Goal: Task Accomplishment & Management: Manage account settings

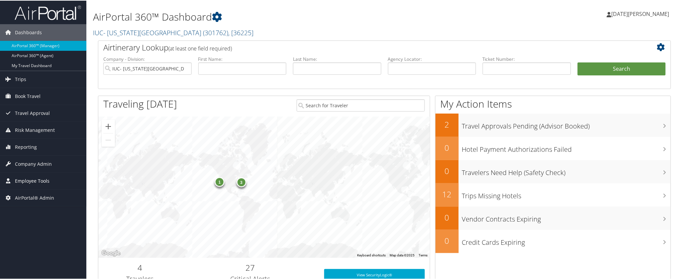
click at [32, 181] on span "Employee Tools" at bounding box center [32, 180] width 35 height 17
click at [144, 34] on link "IUC- [US_STATE][GEOGRAPHIC_DATA] ( 301762 ) , [ 36225 ]" at bounding box center [173, 32] width 160 height 9
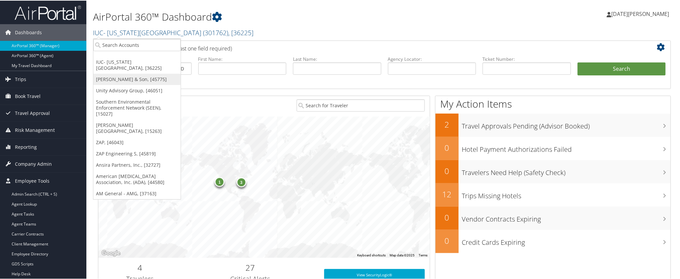
click at [126, 80] on link "[PERSON_NAME] & Son, [45775]" at bounding box center [136, 78] width 87 height 11
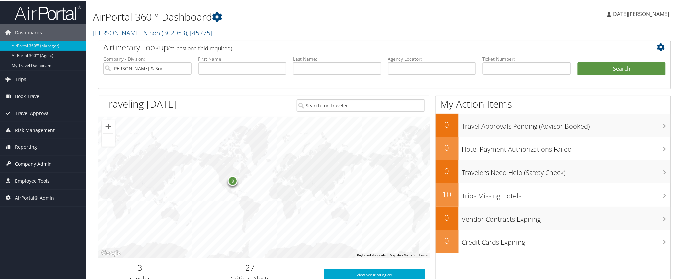
click at [23, 164] on span "Company Admin" at bounding box center [33, 163] width 37 height 17
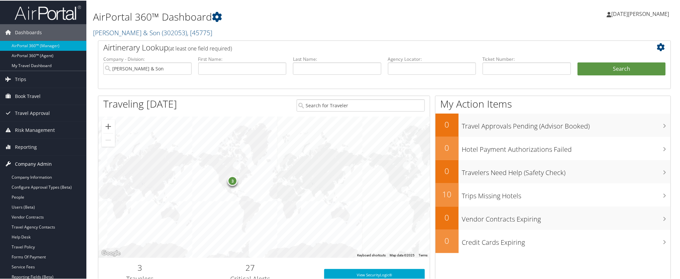
scroll to position [37, 0]
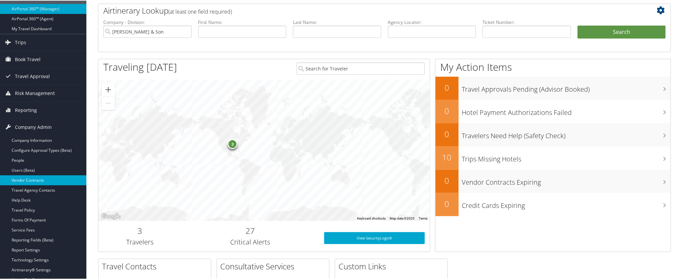
click at [24, 180] on link "Vendor Contracts" at bounding box center [43, 180] width 86 height 10
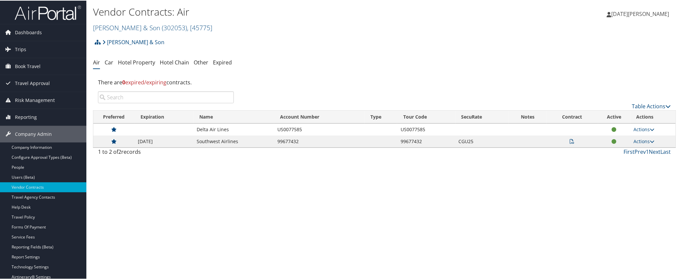
click at [570, 141] on icon at bounding box center [572, 141] width 5 height 5
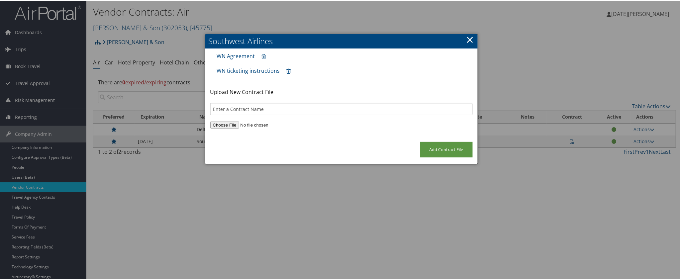
click at [471, 38] on link "×" at bounding box center [471, 38] width 8 height 13
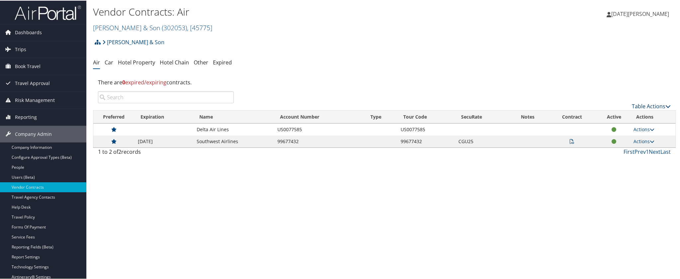
click at [651, 105] on link "Table Actions" at bounding box center [651, 105] width 39 height 7
click at [596, 114] on link "Create New Contract" at bounding box center [629, 115] width 87 height 11
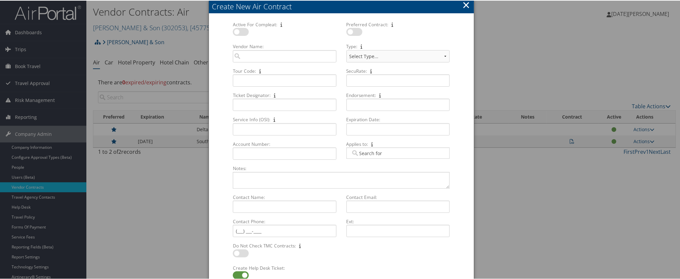
click at [236, 32] on label at bounding box center [241, 31] width 16 height 8
click at [236, 32] on input "checkbox" at bounding box center [238, 32] width 4 height 4
checkbox input "true"
click at [466, 2] on button "×" at bounding box center [467, 4] width 8 height 13
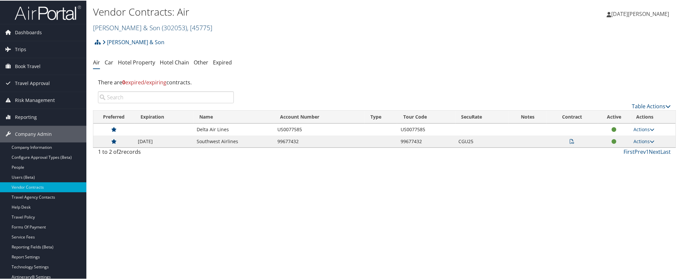
click at [129, 25] on link "CH Guenther & Son ( 302053 ) , [ 45775 ]" at bounding box center [152, 27] width 119 height 9
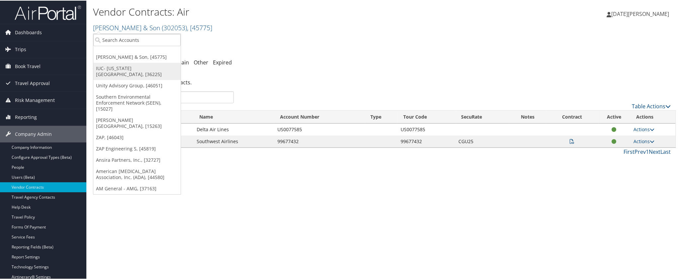
click at [112, 66] on link "IUC- [US_STATE][GEOGRAPHIC_DATA], [36225]" at bounding box center [136, 70] width 87 height 17
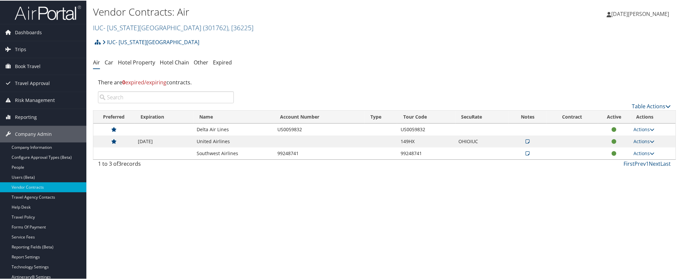
click at [492, 233] on div "Vendor Contracts: Air IUC- [US_STATE][GEOGRAPHIC_DATA] ( 301762 ) , [ 36225 ] I…" at bounding box center [384, 139] width 596 height 279
click at [637, 140] on link "Actions" at bounding box center [644, 141] width 21 height 6
click at [624, 173] on link "Edit Contract" at bounding box center [629, 172] width 44 height 11
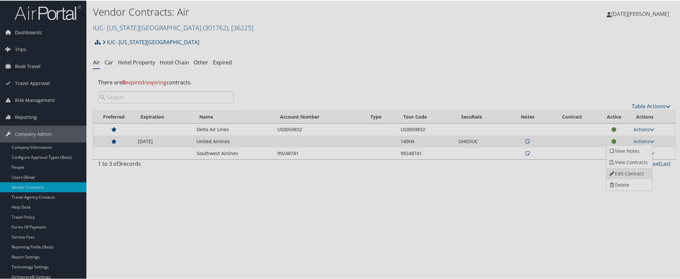
select select "[object Object]"
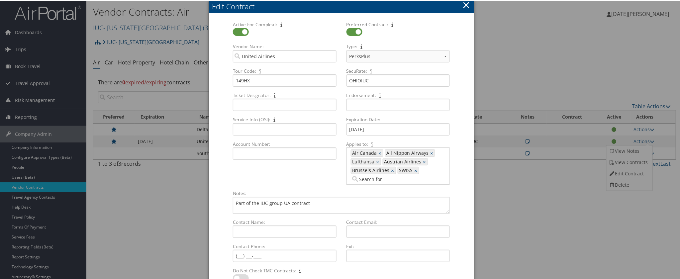
click at [357, 267] on div "Do Not Check TMC Contracts: Multiple values The selected items contain differen…" at bounding box center [341, 278] width 227 height 22
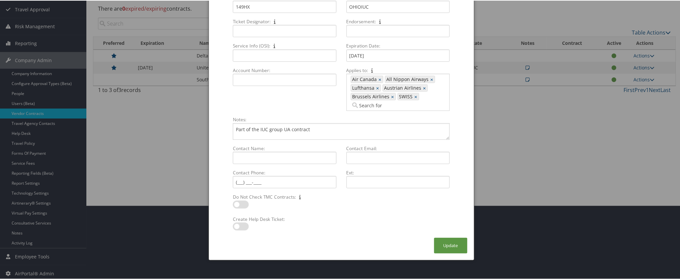
click at [574, 161] on div at bounding box center [341, 139] width 683 height 279
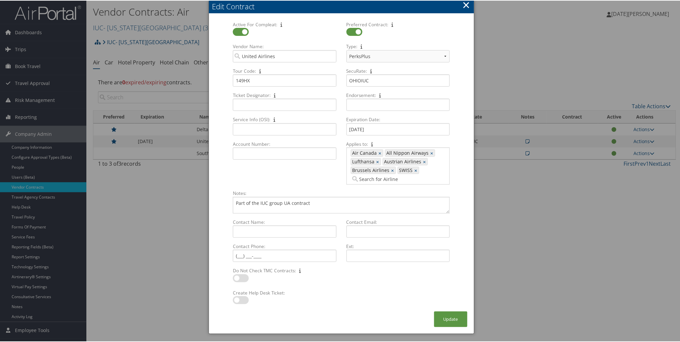
click at [466, 4] on button "×" at bounding box center [467, 4] width 8 height 13
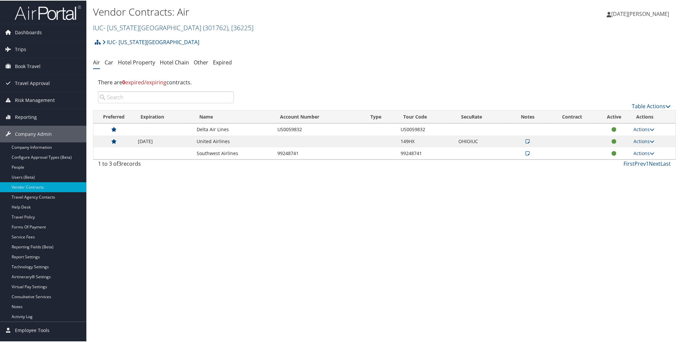
click at [127, 27] on link "IUC- Ohio Wesleyan University ( 301762 ) , [ 36225 ]" at bounding box center [173, 27] width 160 height 9
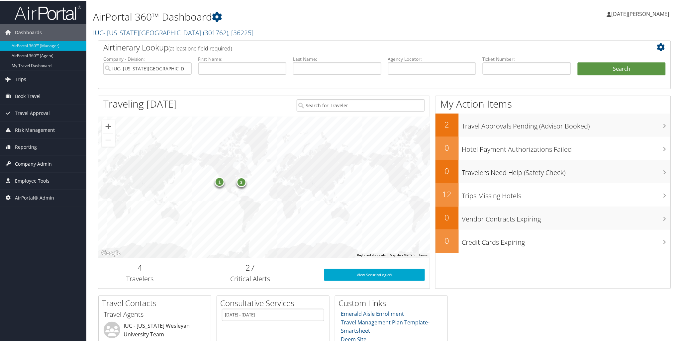
click at [30, 163] on span "Company Admin" at bounding box center [33, 163] width 37 height 17
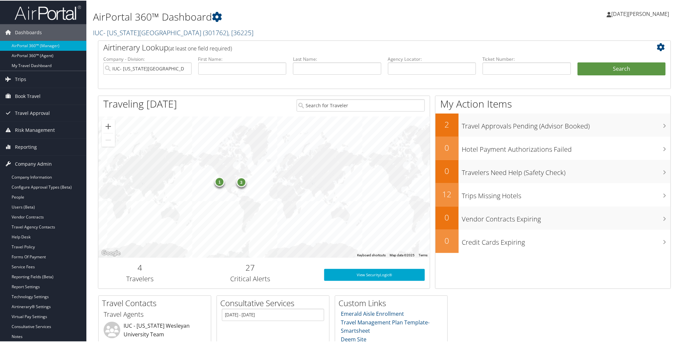
click at [125, 31] on link "IUC- Ohio Wesleyan University ( 301762 ) , [ 36225 ]" at bounding box center [173, 32] width 160 height 9
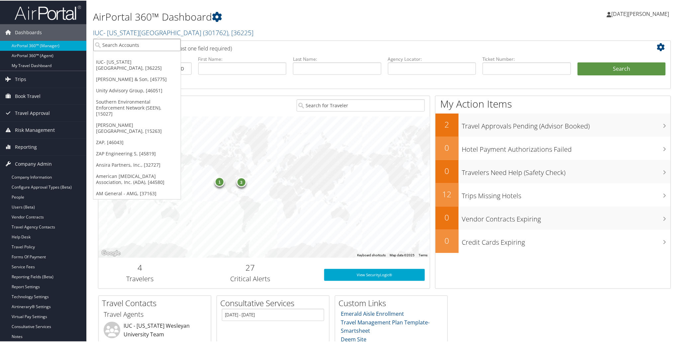
click at [131, 45] on input "search" at bounding box center [136, 44] width 87 height 12
click at [142, 46] on input "search" at bounding box center [136, 44] width 87 height 12
paste input "SOU OE MISC"
type input "SOU OE MISC"
click at [130, 55] on div "SOU OE MISC (5073000726), [45820]" at bounding box center [146, 56] width 112 height 6
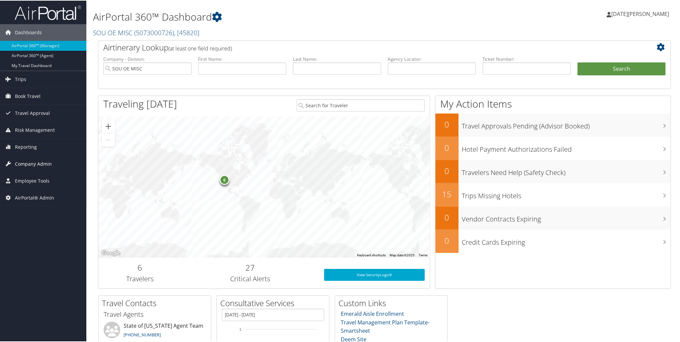
click at [36, 163] on span "Company Admin" at bounding box center [33, 163] width 37 height 17
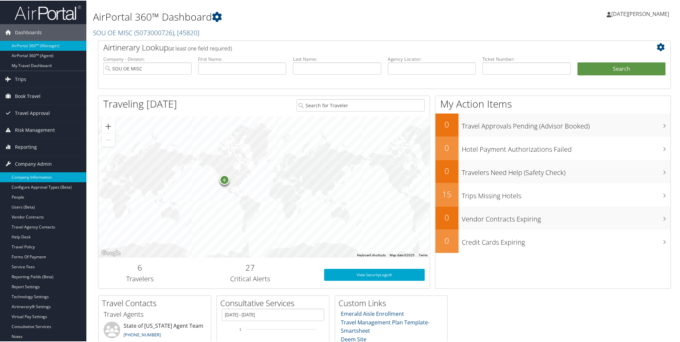
click at [37, 177] on link "Company Information" at bounding box center [43, 177] width 86 height 10
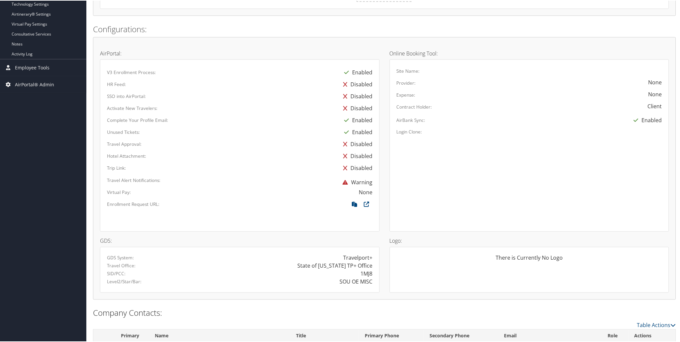
scroll to position [180, 0]
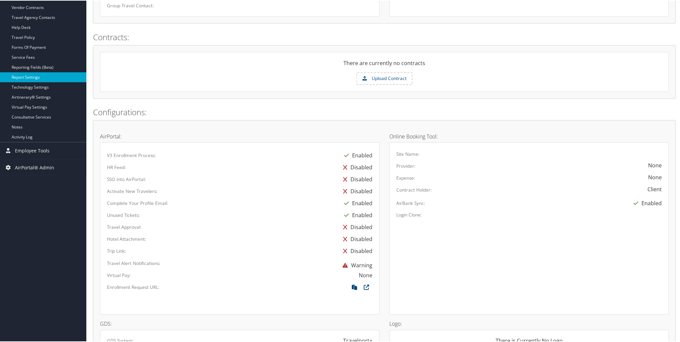
click at [16, 74] on link "Report Settings" at bounding box center [43, 77] width 86 height 10
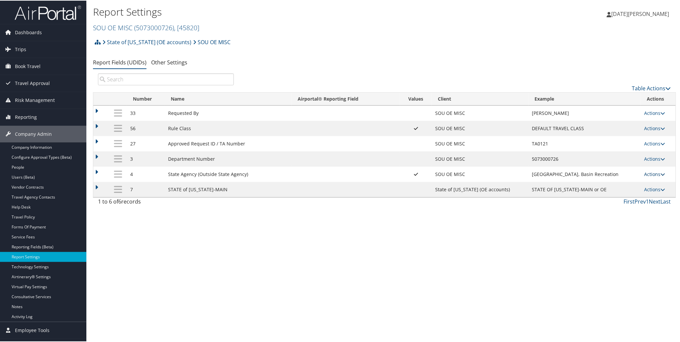
click at [654, 173] on link "Actions" at bounding box center [654, 173] width 21 height 6
click at [620, 204] on link "Edit" at bounding box center [627, 207] width 72 height 11
select select "both"
select select "trip"
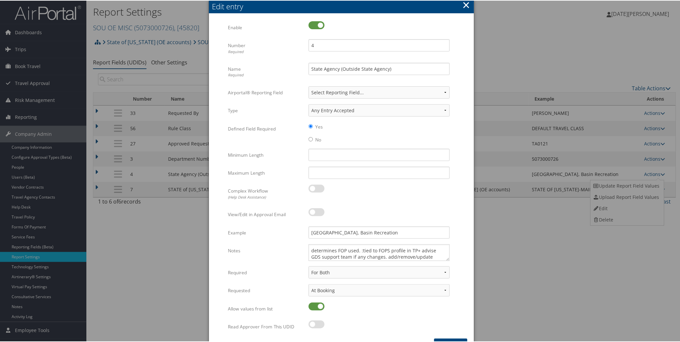
click at [463, 4] on button "×" at bounding box center [467, 4] width 8 height 13
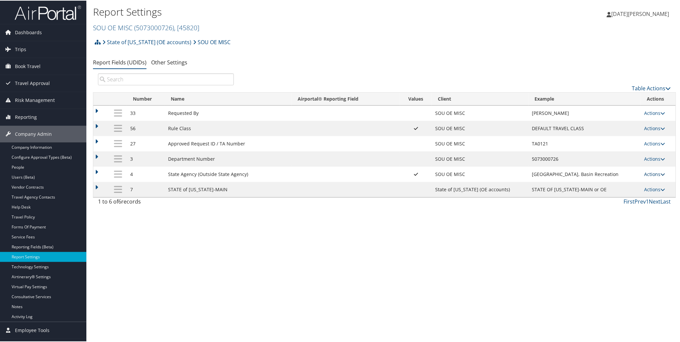
click at [646, 175] on link "Actions" at bounding box center [654, 173] width 21 height 6
click at [614, 186] on link "Update Report Field Values" at bounding box center [627, 185] width 72 height 11
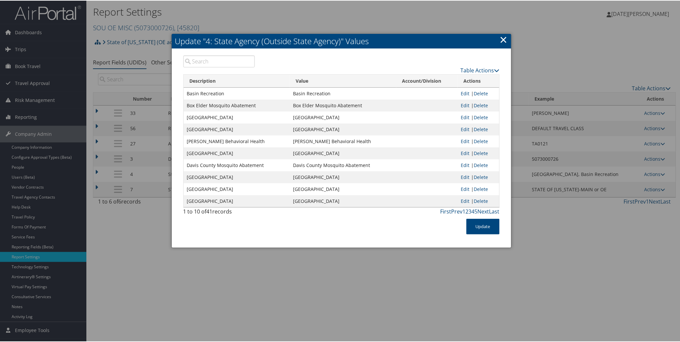
click at [501, 37] on link "×" at bounding box center [504, 38] width 8 height 13
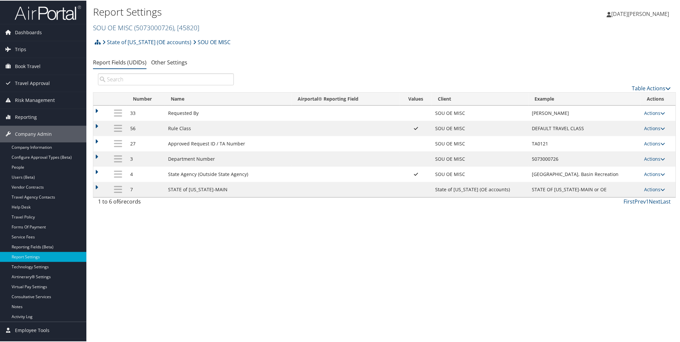
click at [128, 27] on link "SOU OE MISC ( 5073000726 ) , [ 45820 ]" at bounding box center [146, 27] width 106 height 9
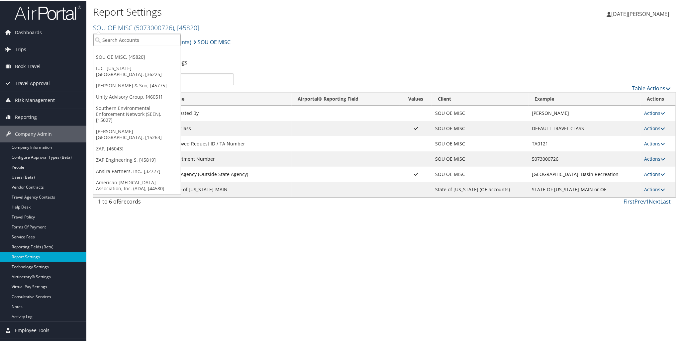
click at [123, 40] on input "search" at bounding box center [136, 39] width 87 height 12
paste input "5073000726"
type input "5073000726"
click at [320, 37] on div "State of Utah (OE accounts) SOU OE MISC Account Structure State of Utah (OE acc…" at bounding box center [384, 44] width 583 height 18
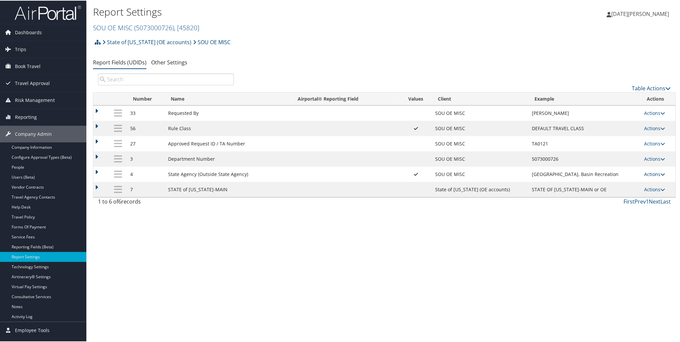
click at [652, 177] on link "Actions" at bounding box center [654, 173] width 21 height 6
click at [614, 186] on link "Update Report Field Values" at bounding box center [627, 185] width 72 height 11
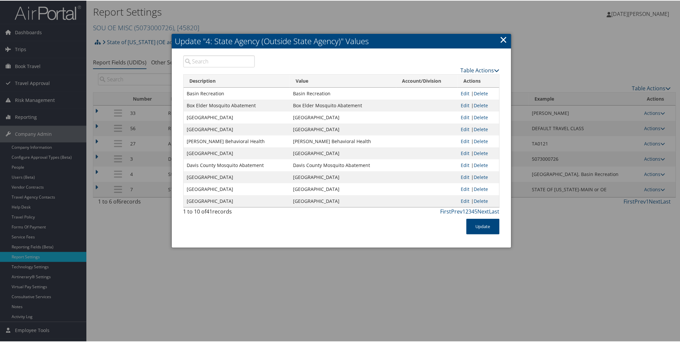
click at [480, 68] on link "Table Actions" at bounding box center [480, 69] width 39 height 7
click at [440, 103] on link "Page Length" at bounding box center [454, 102] width 87 height 11
click at [425, 102] on link "50" at bounding box center [454, 102] width 87 height 11
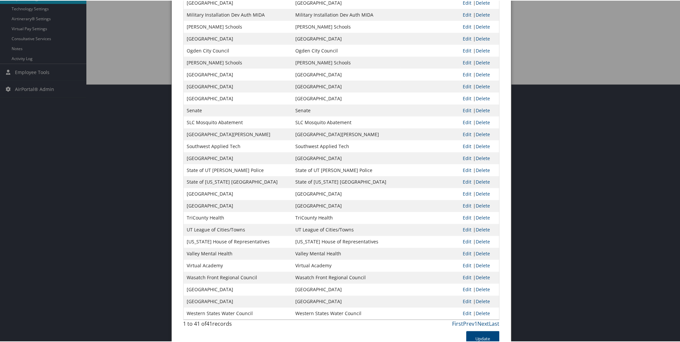
scroll to position [276, 0]
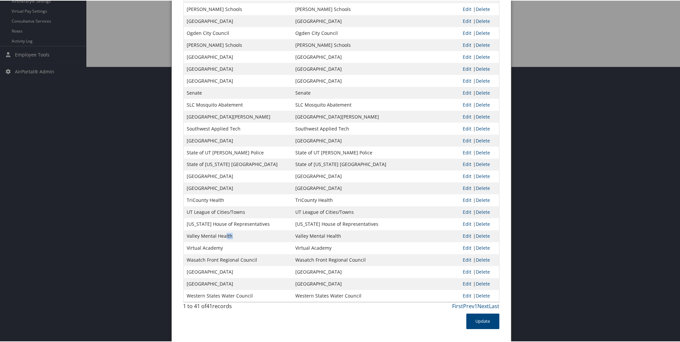
click at [230, 235] on td "Valley Mental Health" at bounding box center [238, 236] width 109 height 12
click at [217, 237] on td "Valley Mental Health" at bounding box center [238, 236] width 109 height 12
drag, startPoint x: 317, startPoint y: 240, endPoint x: 413, endPoint y: 239, distance: 96.0
click at [413, 239] on tr "Valley Mental Health Valley Mental Health Edit | Delete" at bounding box center [342, 236] width 316 height 12
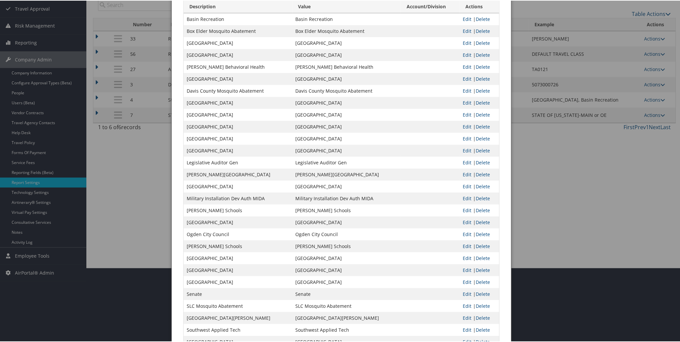
scroll to position [258, 0]
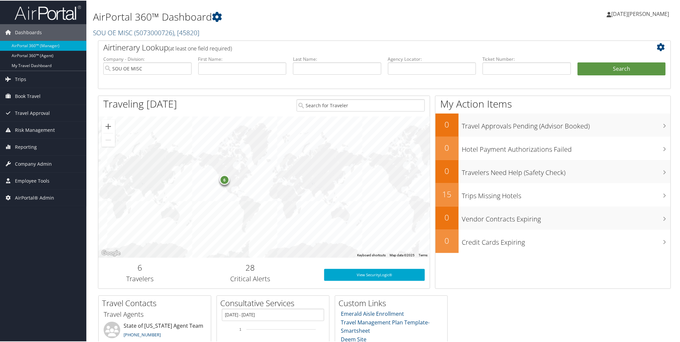
click at [120, 29] on link "SOU OE MISC ( 5073000726 ) , [ 45820 ]" at bounding box center [146, 32] width 106 height 9
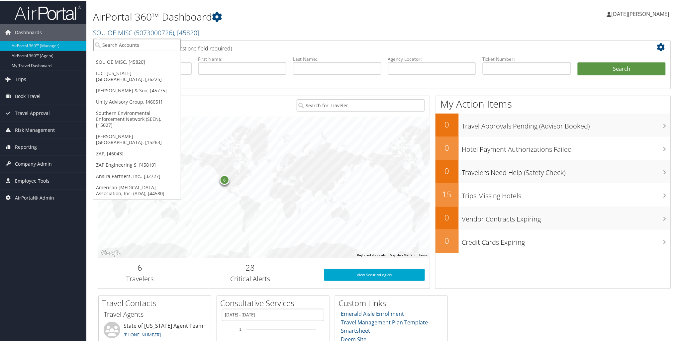
click at [127, 44] on input "search" at bounding box center [136, 44] width 87 height 12
type input "nice"
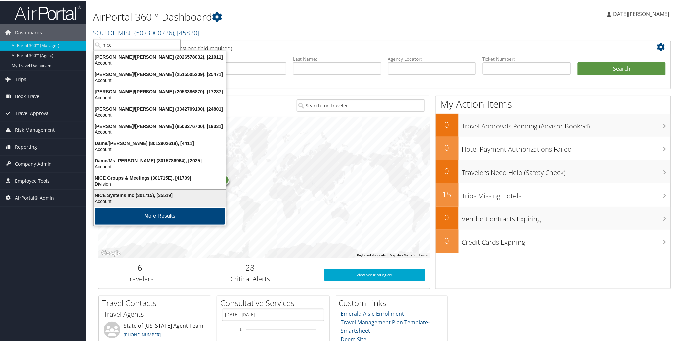
click at [110, 198] on div "Account" at bounding box center [160, 201] width 140 height 6
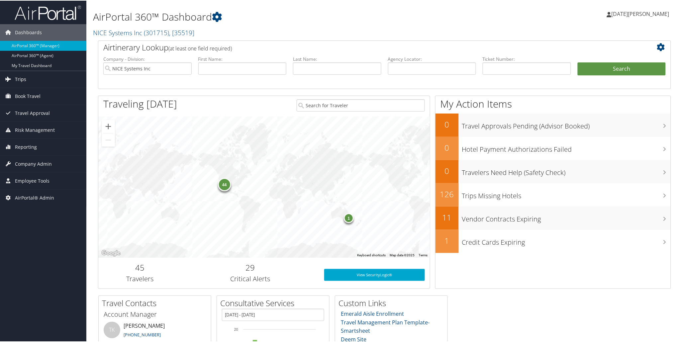
click at [20, 78] on span "Trips" at bounding box center [20, 78] width 11 height 17
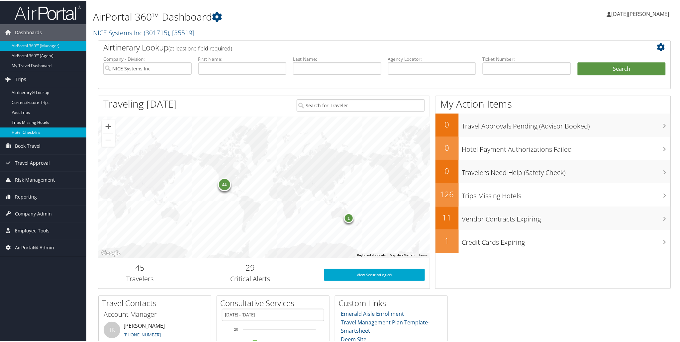
click at [23, 132] on link "Hotel Check-ins" at bounding box center [43, 132] width 86 height 10
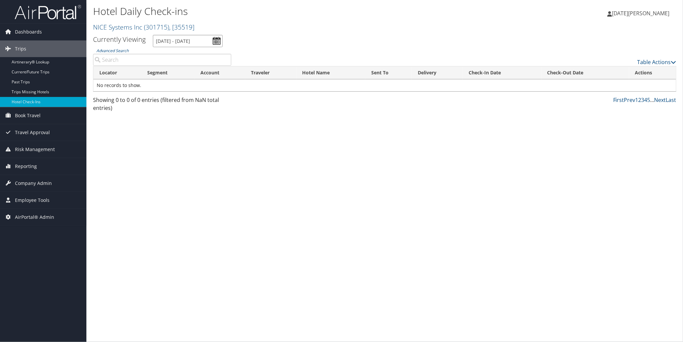
click at [214, 41] on input "[DATE] - [DATE]" at bounding box center [188, 41] width 70 height 12
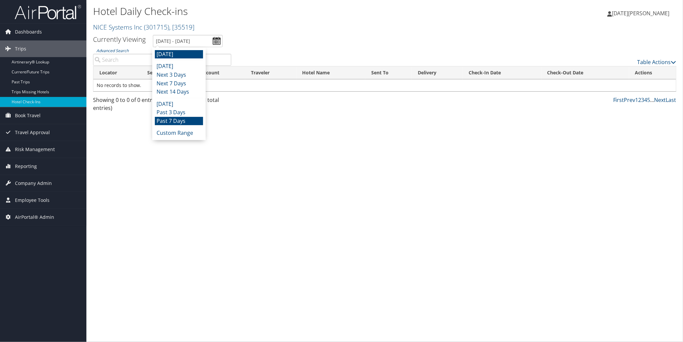
click at [180, 120] on li "Past 7 Days" at bounding box center [179, 121] width 48 height 9
type input "[DATE] - [DATE]"
click at [215, 41] on input "8/27/2025 - 9/3/2025" at bounding box center [188, 41] width 70 height 12
click at [163, 132] on li "Custom Range" at bounding box center [179, 133] width 48 height 9
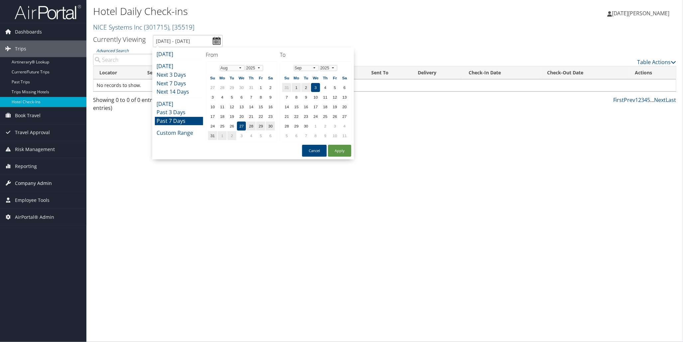
click at [31, 189] on span "Company Admin" at bounding box center [33, 183] width 37 height 17
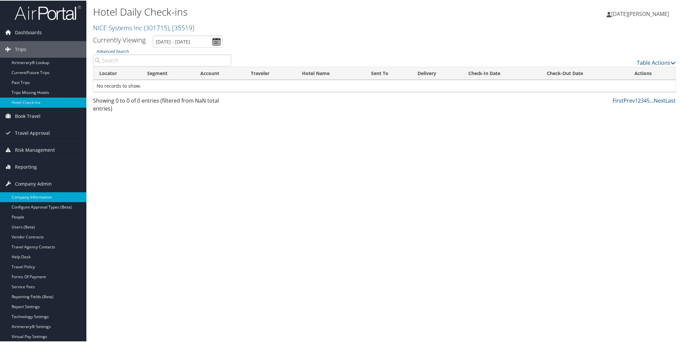
click at [33, 199] on link "Company Information" at bounding box center [43, 197] width 86 height 10
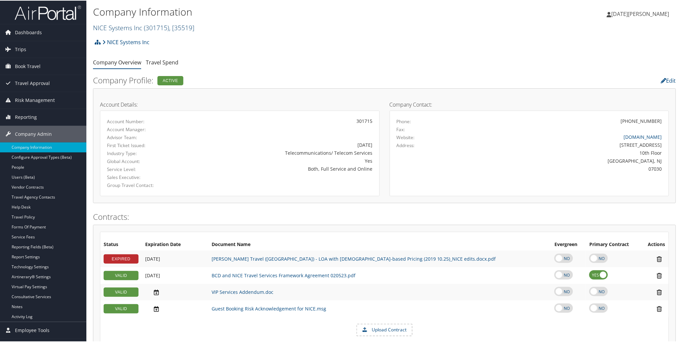
click at [123, 29] on link "NICE Systems Inc ( 301715 ) , [ 35519 ]" at bounding box center [143, 27] width 101 height 9
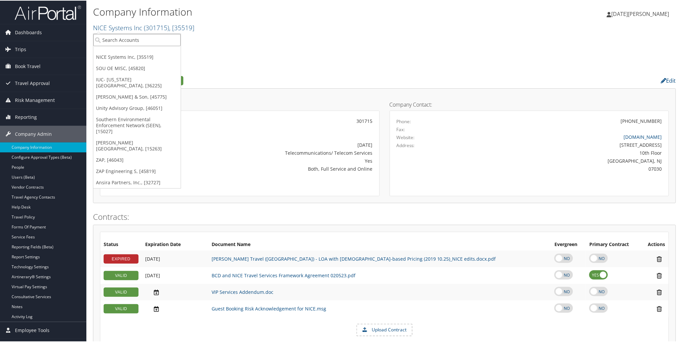
click at [116, 41] on input "search" at bounding box center [136, 39] width 87 height 12
type input "usd"
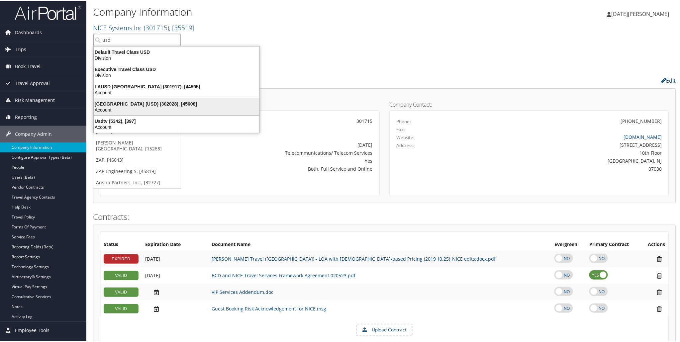
click at [134, 104] on div "University of San Diego (USD) (302028), [45606]" at bounding box center [177, 103] width 174 height 6
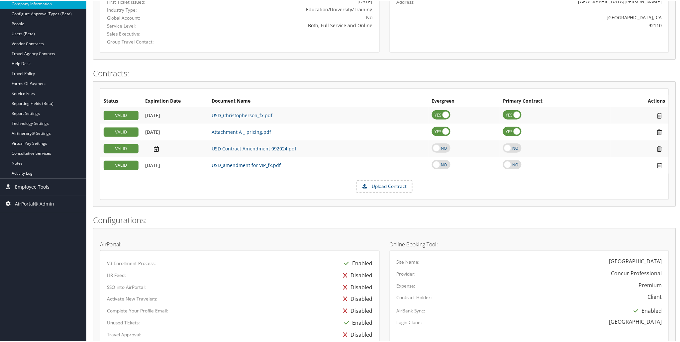
scroll to position [143, 0]
click at [23, 42] on link "Vendor Contracts" at bounding box center [43, 44] width 86 height 10
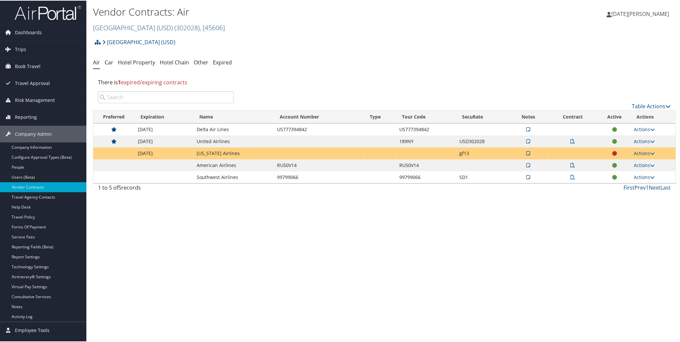
click at [528, 154] on icon at bounding box center [529, 153] width 4 height 5
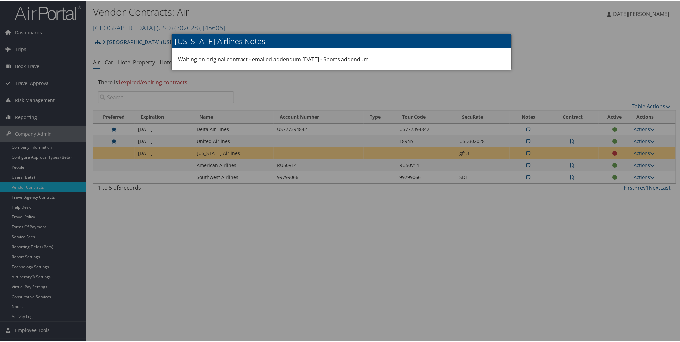
click at [506, 217] on div at bounding box center [341, 171] width 683 height 342
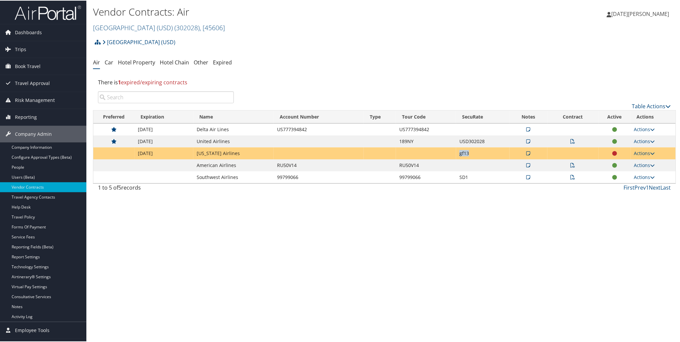
drag, startPoint x: 436, startPoint y: 153, endPoint x: 478, endPoint y: 153, distance: 42.9
click at [478, 153] on tr "09/27/2025 Alaska Airlines gf13 Actions View Notes View Contracts Edit Contract…" at bounding box center [384, 153] width 583 height 12
click at [135, 29] on link "University of San Diego (USD) ( 302028 ) , [ 45606 ]" at bounding box center [159, 27] width 132 height 9
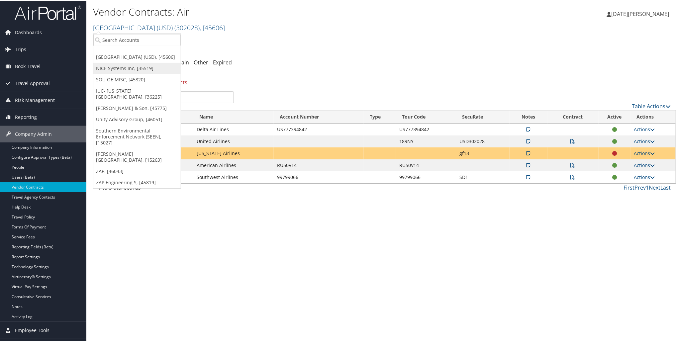
click at [102, 73] on link "NICE Systems Inc, [35519]" at bounding box center [136, 67] width 87 height 11
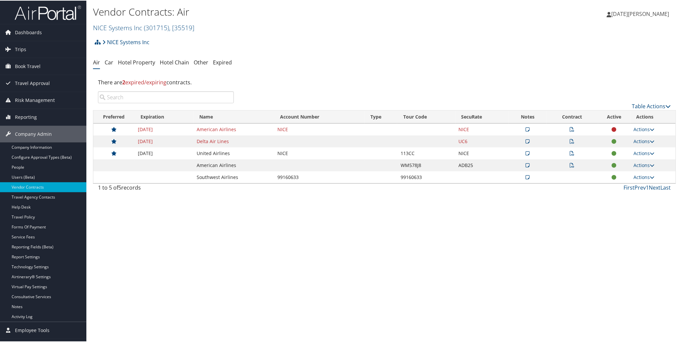
click at [217, 219] on div "Vendor Contracts: Air NICE Systems Inc ( 301715 ) , [ 35519 ] [GEOGRAPHIC_DATA]…" at bounding box center [384, 171] width 596 height 342
click at [319, 238] on div "Vendor Contracts: Air NICE Systems Inc ( 301715 ) , [ 35519 ] University of San…" at bounding box center [384, 171] width 596 height 342
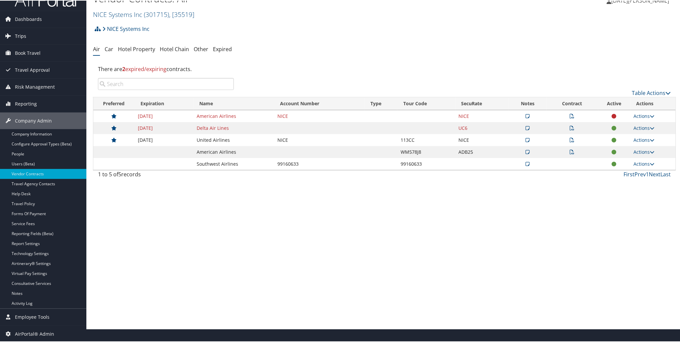
click at [21, 34] on span "Trips" at bounding box center [20, 35] width 11 height 17
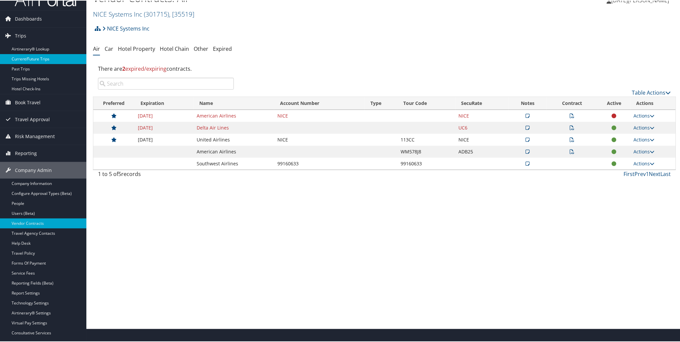
click at [28, 58] on link "Current/Future Trips" at bounding box center [43, 58] width 86 height 10
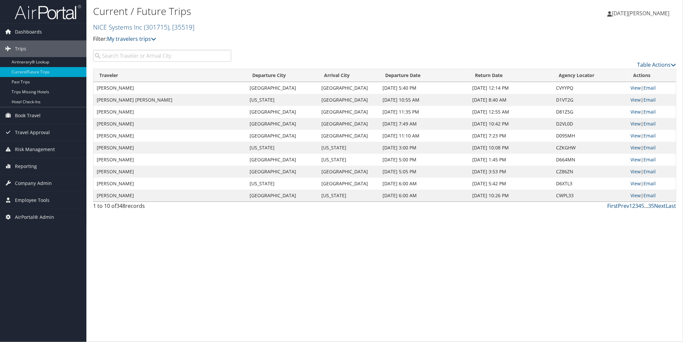
click at [163, 51] on input "search" at bounding box center [162, 56] width 138 height 12
click at [161, 54] on input "search" at bounding box center [162, 56] width 138 height 12
click at [561, 88] on td "CVYYPQ" at bounding box center [590, 88] width 74 height 12
copy td "CVYYPQ"
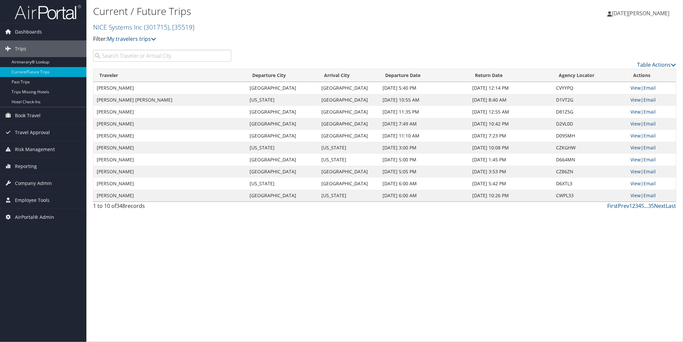
click at [567, 100] on td "D1VT2G" at bounding box center [590, 100] width 74 height 12
copy td "D1VT2G"
click at [560, 109] on td "D81Z5G" at bounding box center [590, 112] width 74 height 12
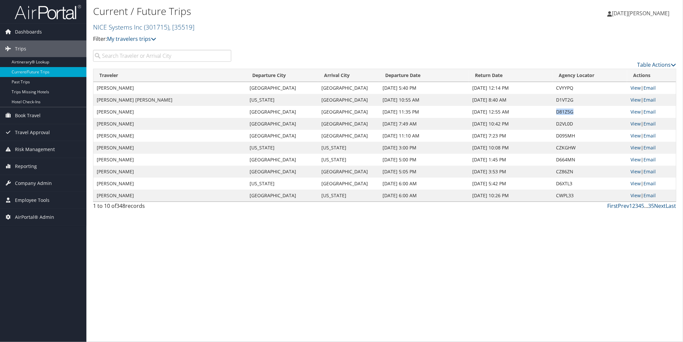
copy td "D81Z5G"
click at [572, 122] on td "D2VL0D" at bounding box center [590, 124] width 74 height 12
click at [564, 125] on td "D2VL0D" at bounding box center [590, 124] width 74 height 12
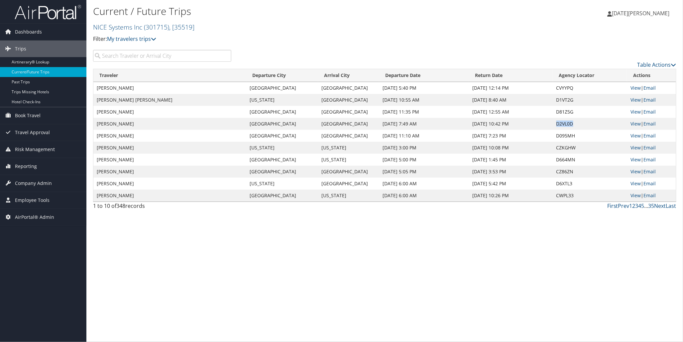
copy td "D2VL0D"
click at [557, 133] on td "D095MH" at bounding box center [590, 136] width 74 height 12
copy td "D095MH"
click at [569, 147] on td "CZKGHW" at bounding box center [590, 148] width 74 height 12
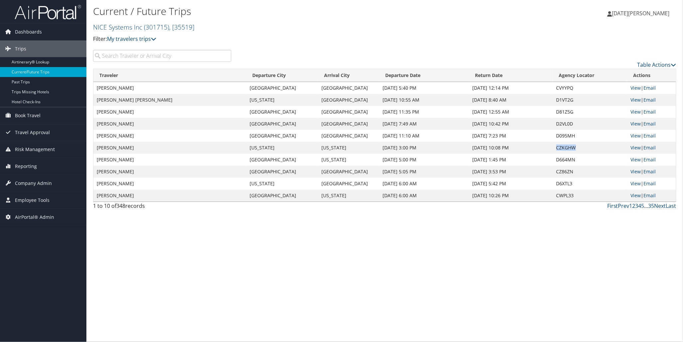
click at [569, 147] on td "CZKGHW" at bounding box center [590, 148] width 74 height 12
copy td "CZKGHW"
click at [563, 156] on td "D664MN" at bounding box center [590, 160] width 74 height 12
copy td "D664MN"
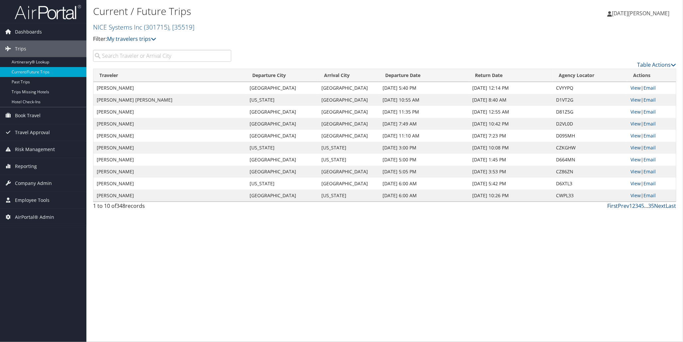
click at [559, 171] on td "CZ86ZN" at bounding box center [590, 172] width 74 height 12
copy td "CZ86ZN"
click at [560, 181] on td "D6XTL3" at bounding box center [590, 184] width 74 height 12
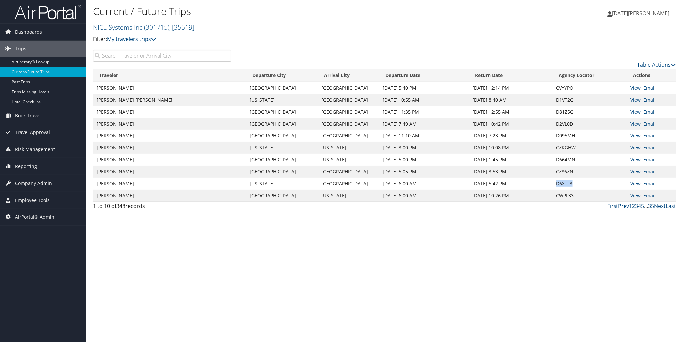
copy td "D6XTL3"
click at [565, 196] on td "CWPL33" at bounding box center [590, 196] width 74 height 12
copy td "CWPL33"
click at [31, 182] on span "Company Admin" at bounding box center [33, 183] width 37 height 17
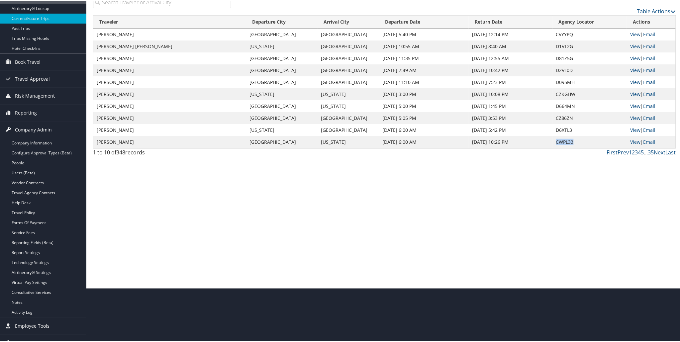
scroll to position [63, 0]
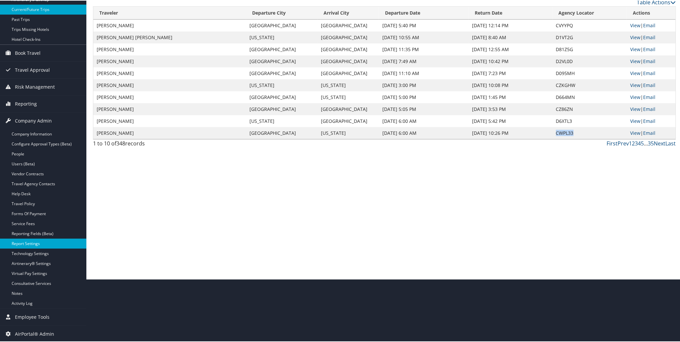
click at [25, 243] on link "Report Settings" at bounding box center [43, 243] width 86 height 10
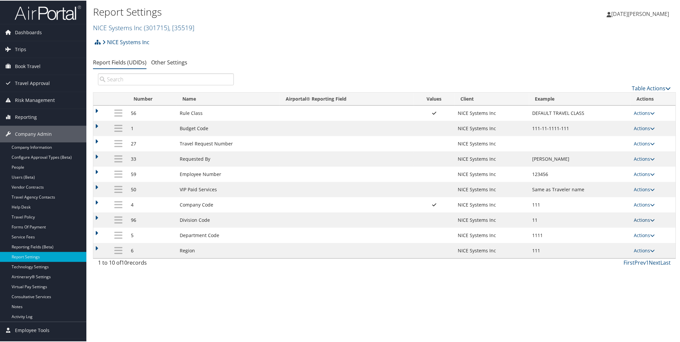
click at [637, 223] on link "Actions" at bounding box center [644, 219] width 21 height 6
click at [607, 254] on link "Edit" at bounding box center [617, 255] width 72 height 11
select select "both"
select select "profiled"
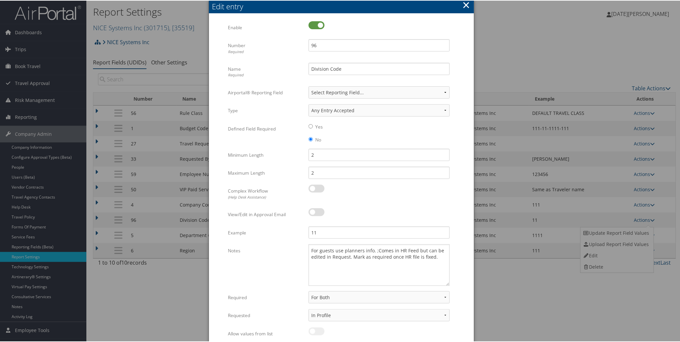
drag, startPoint x: 447, startPoint y: 259, endPoint x: 457, endPoint y: 284, distance: 26.8
click at [457, 284] on form "Multiple values The selected items contain different values for this input. To …" at bounding box center [342, 192] width 252 height 343
click at [466, 4] on button "×" at bounding box center [467, 4] width 8 height 13
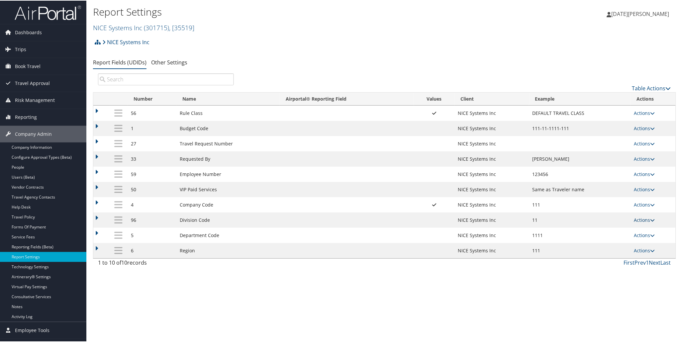
click at [642, 220] on link "Actions" at bounding box center [644, 219] width 21 height 6
click at [606, 229] on link "Update Report Field Values" at bounding box center [617, 232] width 72 height 11
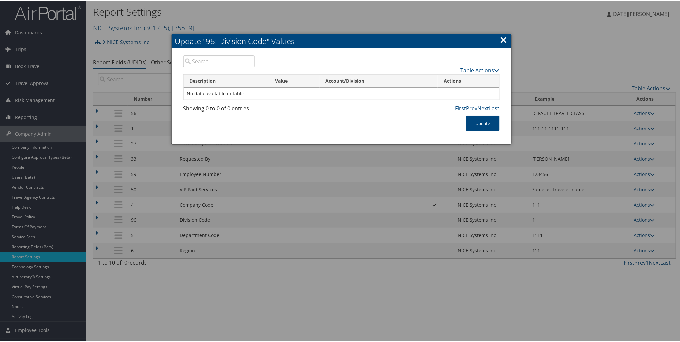
click at [503, 38] on link "×" at bounding box center [504, 38] width 8 height 13
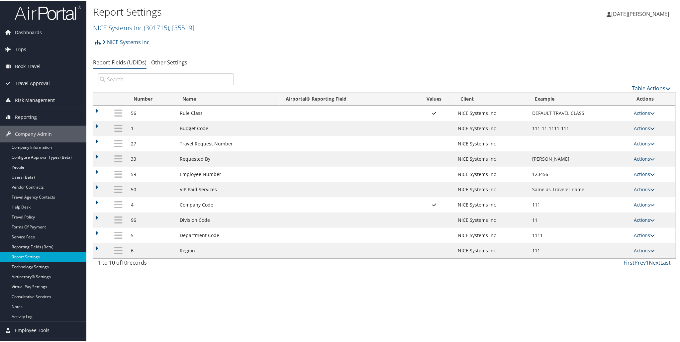
click at [642, 223] on link "Actions" at bounding box center [644, 219] width 21 height 6
click at [606, 233] on link "Update Report Field Values" at bounding box center [617, 232] width 72 height 11
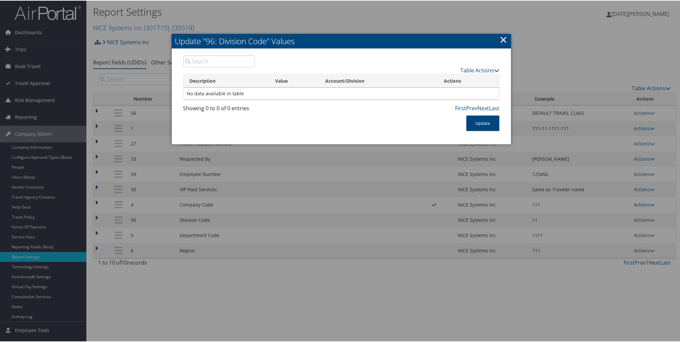
click at [502, 40] on link "×" at bounding box center [504, 38] width 8 height 13
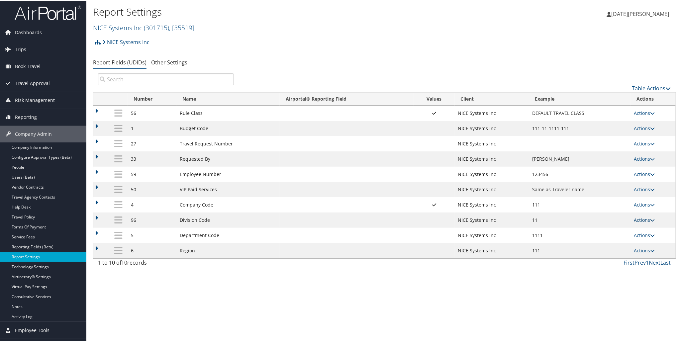
click at [644, 223] on link "Actions" at bounding box center [644, 219] width 21 height 6
click at [610, 255] on link "Edit" at bounding box center [617, 255] width 72 height 11
select select "both"
select select "profiled"
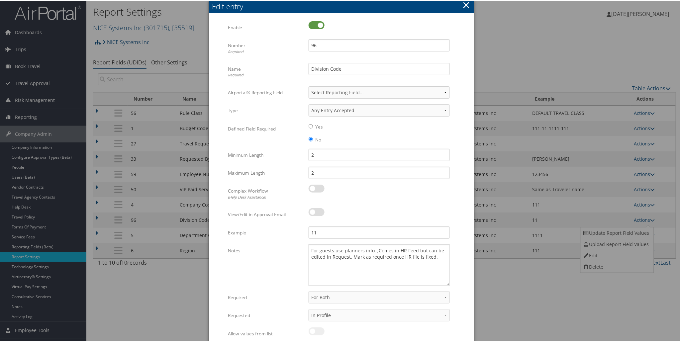
click at [466, 2] on button "×" at bounding box center [467, 4] width 8 height 13
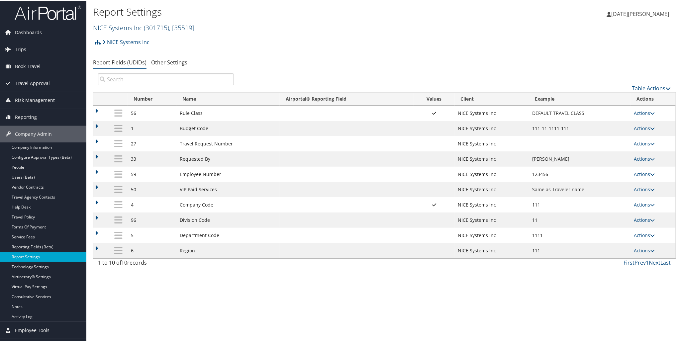
click at [120, 28] on link "NICE Systems Inc ( 301715 ) , [ 35519 ]" at bounding box center [143, 27] width 101 height 9
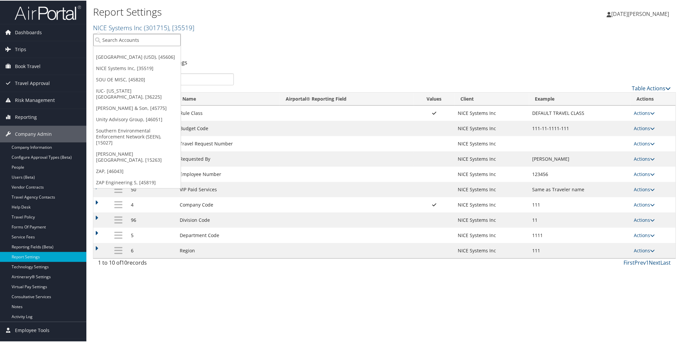
click at [119, 34] on input "search" at bounding box center [136, 39] width 87 height 12
paste input "301893"
type input "301893"
click at [107, 52] on div "Nucor Steel Arkansas (301893), [44288]" at bounding box center [150, 52] width 120 height 6
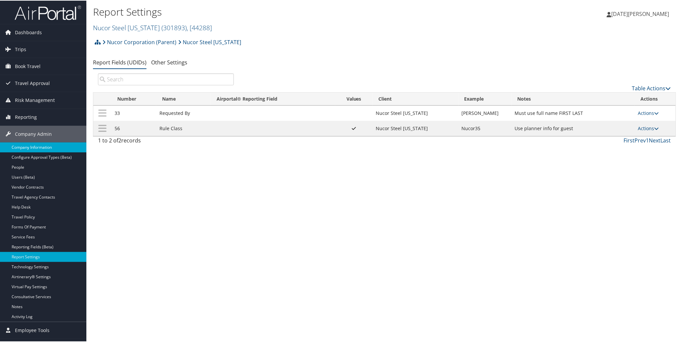
click at [34, 146] on link "Company Information" at bounding box center [43, 147] width 86 height 10
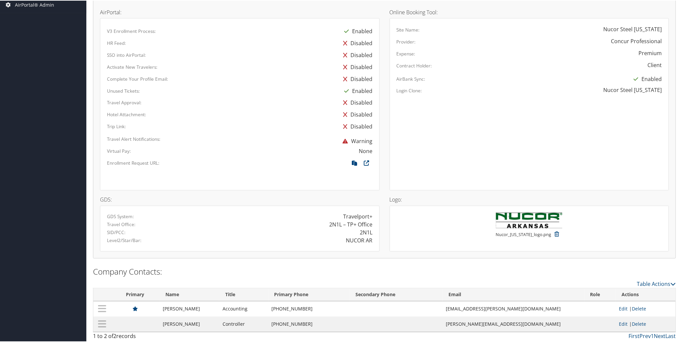
scroll to position [344, 0]
drag, startPoint x: 344, startPoint y: 238, endPoint x: 373, endPoint y: 240, distance: 29.0
click at [373, 240] on div "NUCOR AR" at bounding box center [309, 239] width 138 height 8
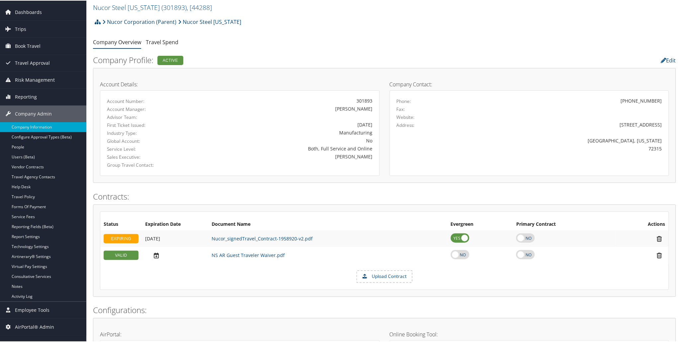
scroll to position [0, 0]
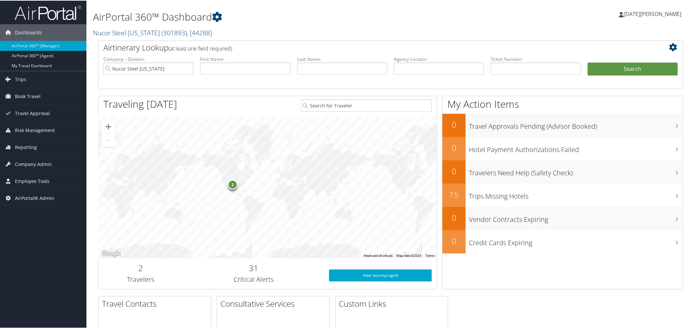
click at [134, 30] on link "Nucor Steel [US_STATE] ( 301893 ) , [ 44288 ]" at bounding box center [152, 32] width 119 height 9
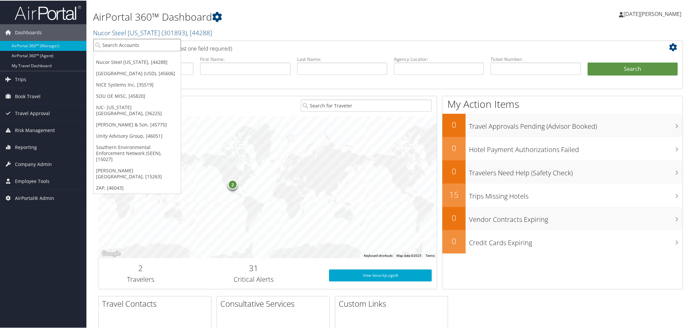
click at [137, 48] on input "search" at bounding box center [136, 44] width 87 height 12
paste input "UWA005"
type input "UWA005"
click at [120, 55] on div "UW Student Clerkship (UWA005), [28799]" at bounding box center [151, 56] width 123 height 6
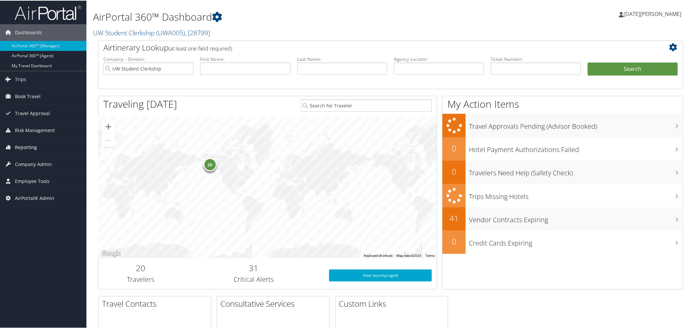
click at [33, 147] on span "Reporting" at bounding box center [26, 146] width 22 height 17
click at [18, 180] on span "Employee Tools" at bounding box center [32, 180] width 35 height 17
click at [22, 163] on span "Company Admin" at bounding box center [33, 163] width 37 height 17
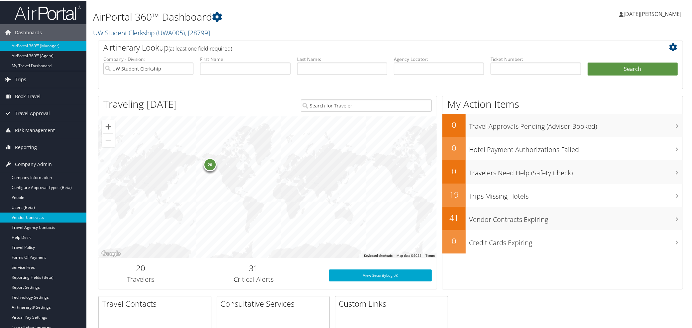
click at [18, 218] on link "Vendor Contracts" at bounding box center [43, 217] width 86 height 10
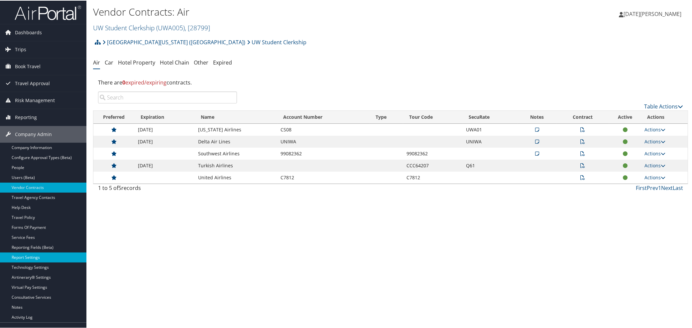
click at [29, 257] on link "Report Settings" at bounding box center [43, 257] width 86 height 10
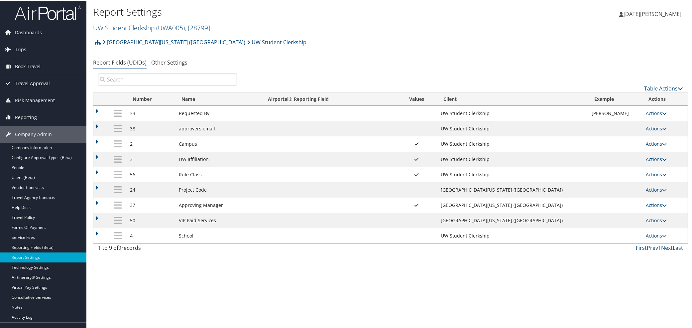
click at [650, 177] on link "Actions" at bounding box center [656, 173] width 21 height 6
click at [610, 205] on link "Edit" at bounding box center [626, 207] width 72 height 11
select select "both"
select select "profiled"
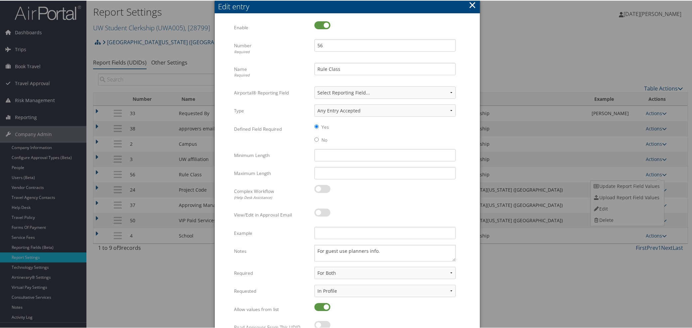
click at [470, 4] on button "×" at bounding box center [473, 4] width 8 height 13
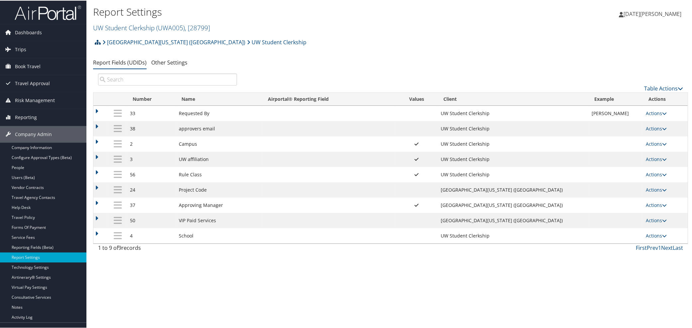
click at [98, 41] on icon at bounding box center [98, 41] width 6 height 5
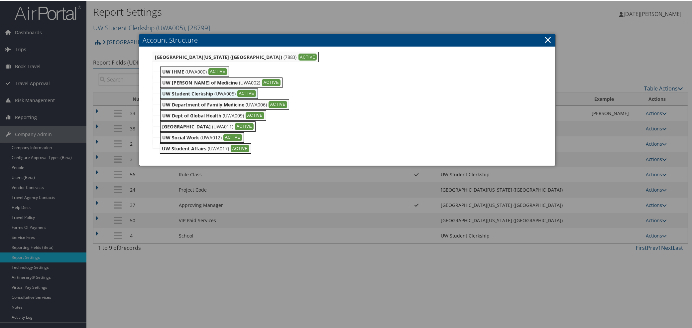
click at [547, 36] on link "×" at bounding box center [548, 38] width 8 height 13
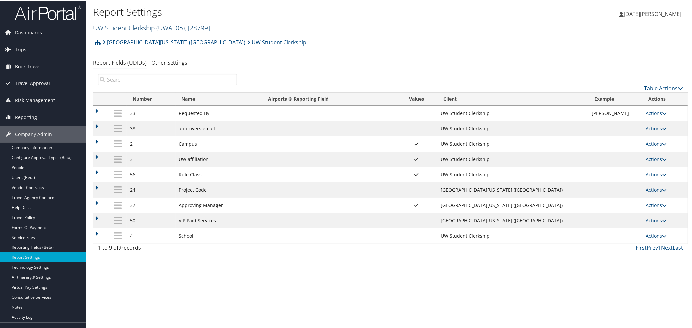
drag, startPoint x: 123, startPoint y: 23, endPoint x: 126, endPoint y: 30, distance: 7.4
click at [123, 23] on link "UW Student Clerkship ( UWA005 ) , [ 28799 ]" at bounding box center [151, 27] width 117 height 9
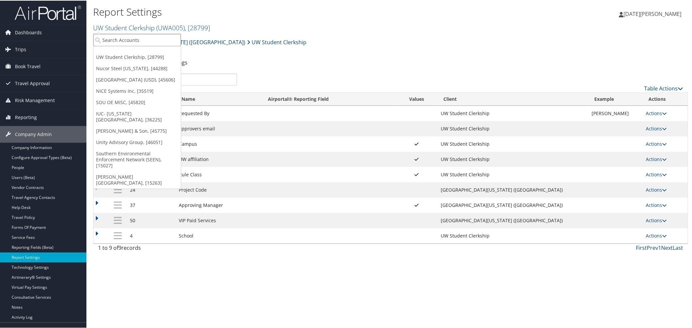
click at [129, 36] on input "search" at bounding box center [136, 39] width 87 height 12
paste input "1031"
type input "1031"
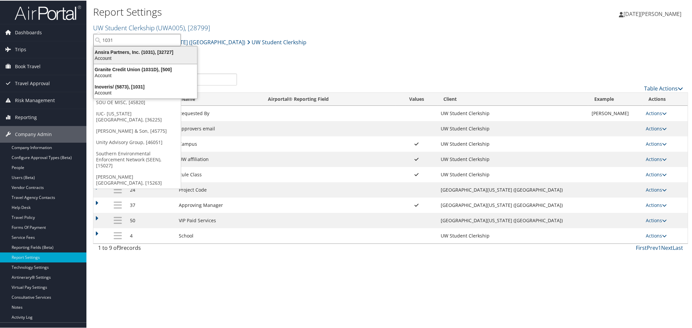
click at [112, 51] on div "Ansira Partners, Inc. (1031), [32727]" at bounding box center [145, 52] width 111 height 6
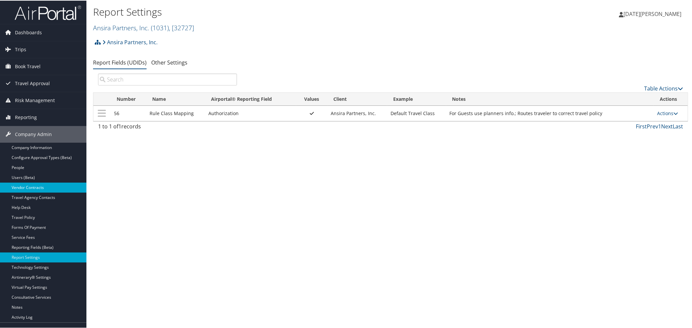
click at [17, 188] on link "Vendor Contracts" at bounding box center [43, 187] width 86 height 10
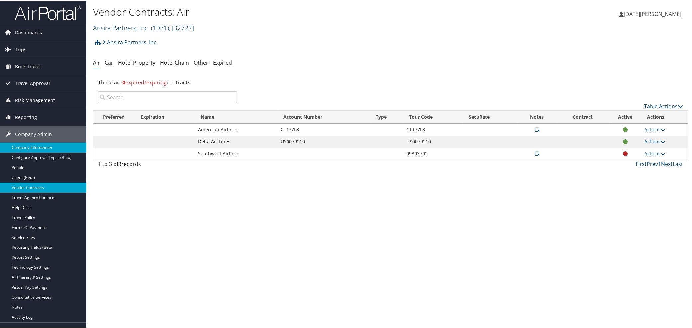
click at [25, 147] on link "Company Information" at bounding box center [43, 147] width 86 height 10
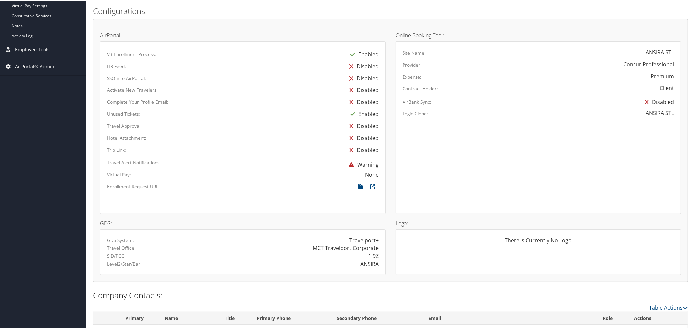
scroll to position [305, 0]
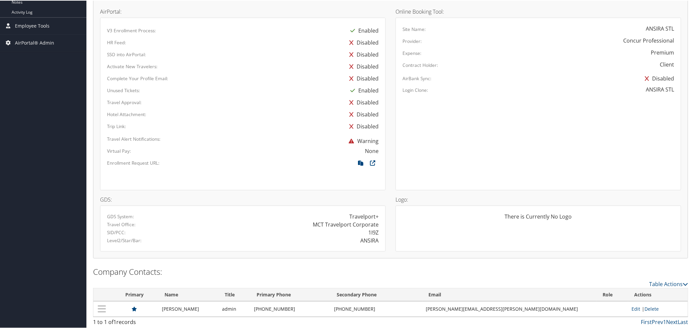
click at [371, 230] on div "1I9Z" at bounding box center [373, 232] width 10 height 8
copy div "1I9Z"
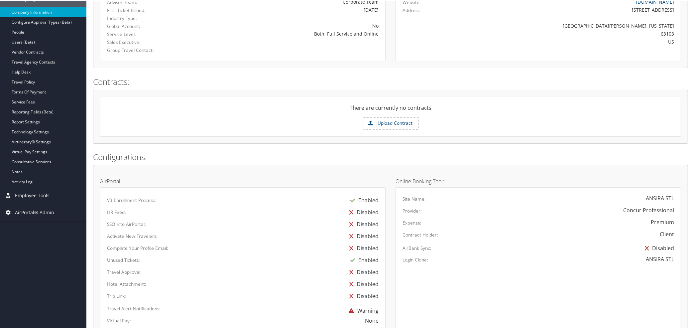
scroll to position [83, 0]
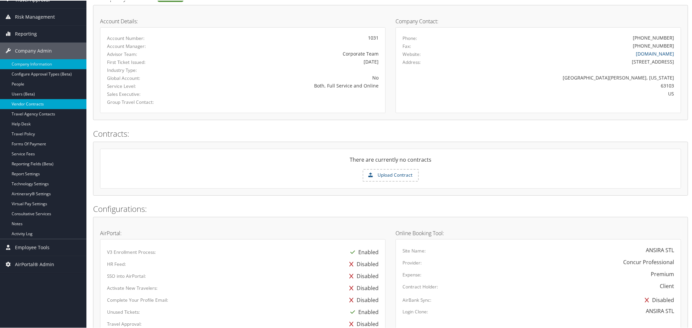
click at [35, 102] on link "Vendor Contracts" at bounding box center [43, 103] width 86 height 10
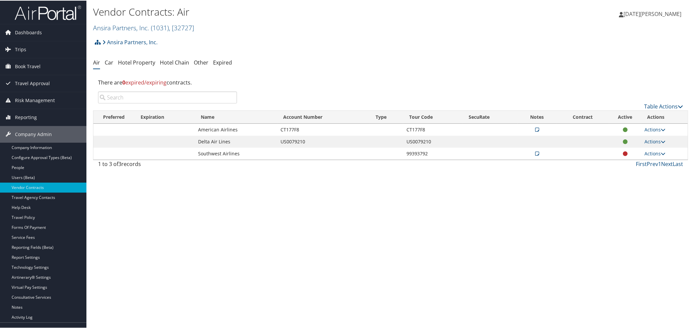
click at [127, 224] on div "Vendor Contracts: Air Ansira Partners, Inc. ( 1031 ) , [ 32727 ] Ansira Partner…" at bounding box center [390, 164] width 608 height 328
click at [129, 61] on link "Hotel Property" at bounding box center [136, 61] width 37 height 7
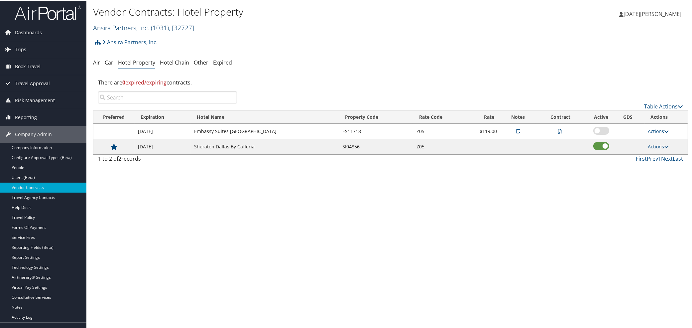
click at [130, 26] on link "Ansira Partners, Inc. ( 1031 ) , [ 32727 ]" at bounding box center [143, 27] width 101 height 9
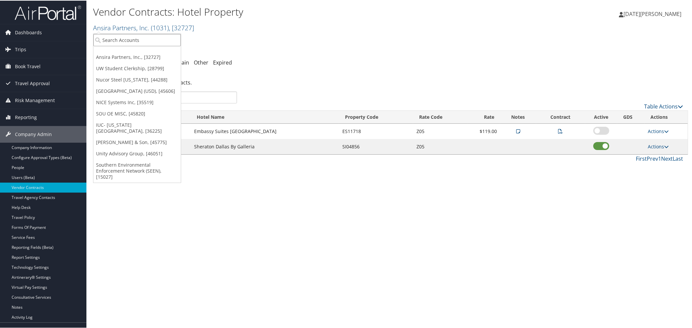
click at [128, 42] on input "search" at bounding box center [136, 39] width 87 height 12
paste input "3105"
type input "3105"
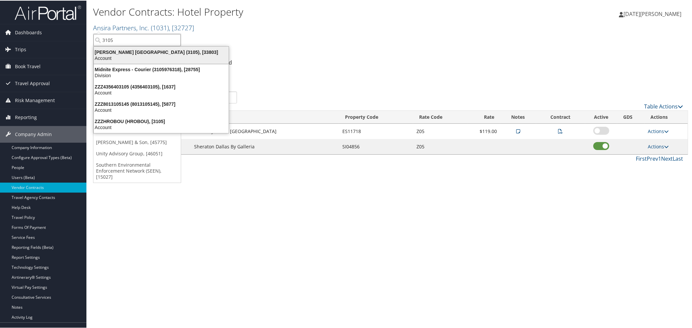
click at [123, 51] on div "Antolin North America (3105), [33803]" at bounding box center [161, 52] width 143 height 6
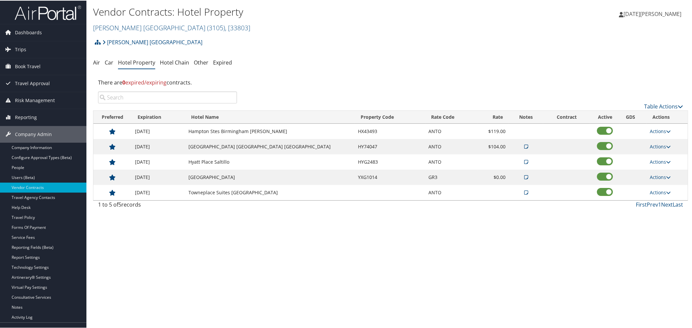
click at [524, 178] on icon at bounding box center [526, 176] width 4 height 5
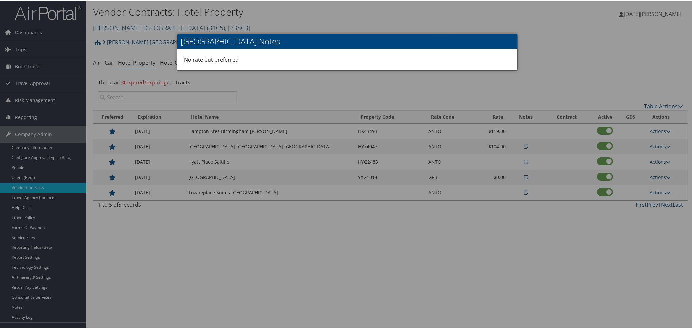
click at [520, 178] on div at bounding box center [347, 164] width 694 height 328
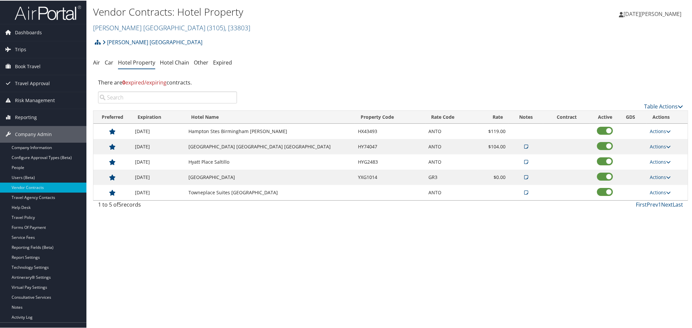
click at [516, 177] on td at bounding box center [526, 176] width 35 height 15
click at [524, 177] on icon at bounding box center [526, 176] width 4 height 5
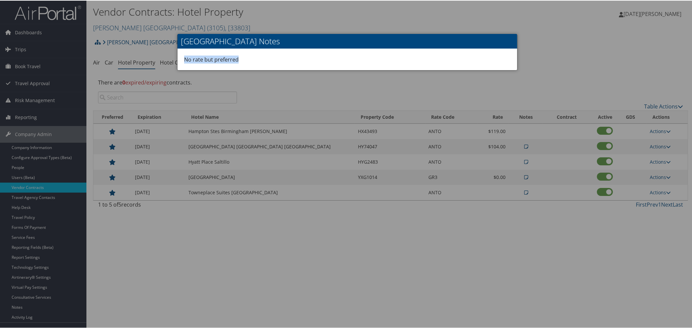
drag, startPoint x: 240, startPoint y: 56, endPoint x: 184, endPoint y: 54, distance: 55.5
click at [184, 54] on div "No rate but preferred" at bounding box center [347, 58] width 340 height 21
copy div "No rate but preferred"
click at [136, 251] on div at bounding box center [347, 164] width 694 height 328
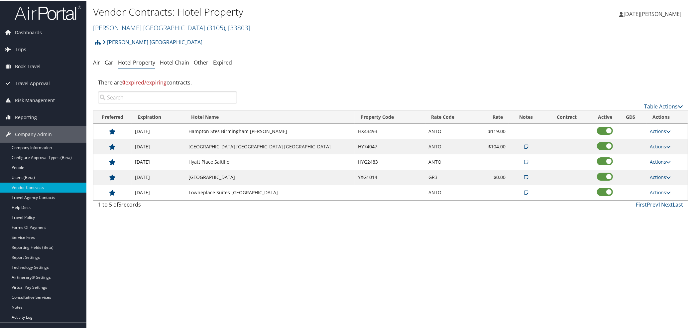
click at [524, 193] on icon at bounding box center [526, 191] width 4 height 5
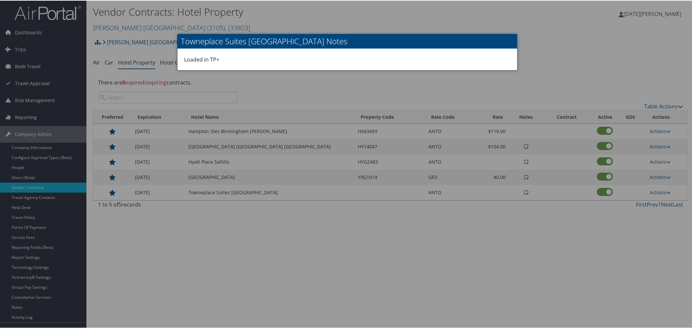
click at [511, 193] on div at bounding box center [347, 164] width 694 height 328
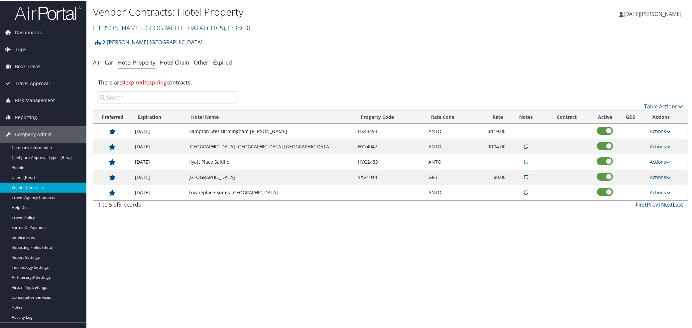
drag, startPoint x: 189, startPoint y: 191, endPoint x: 264, endPoint y: 194, distance: 74.8
click at [264, 194] on tr "12/31/2026 Towneplace Suites Hopkinsville ANTO Actions View Notes Edit Delete" at bounding box center [390, 191] width 594 height 15
copy tr "Towneplace Suites Hopkinsville"
click at [155, 228] on div "Vendor Contracts: Hotel Property Antolin North America ( 3105 ) , [ 33803 ] Ans…" at bounding box center [390, 164] width 608 height 328
click at [151, 28] on link "Antolin North America ( 3105 ) , [ 33803 ]" at bounding box center [171, 27] width 157 height 9
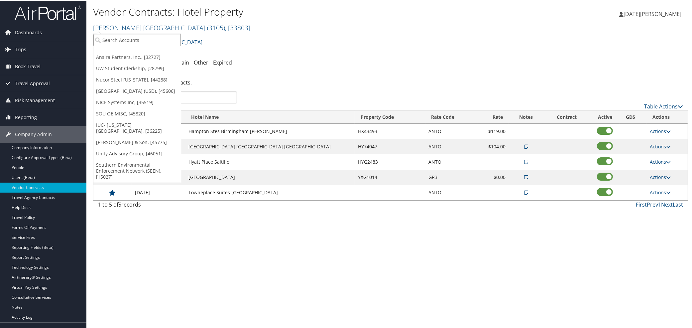
click at [151, 38] on input "search" at bounding box center [136, 39] width 87 height 12
paste input "301905"
type input "301905"
click at [109, 50] on div "Argus International Inc. (301905), [44379]" at bounding box center [153, 52] width 127 height 6
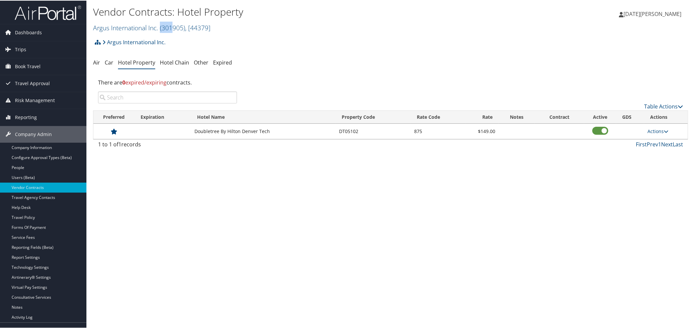
drag, startPoint x: 162, startPoint y: 28, endPoint x: 178, endPoint y: 37, distance: 18.0
click at [175, 28] on span "( 301905 )" at bounding box center [172, 27] width 25 height 9
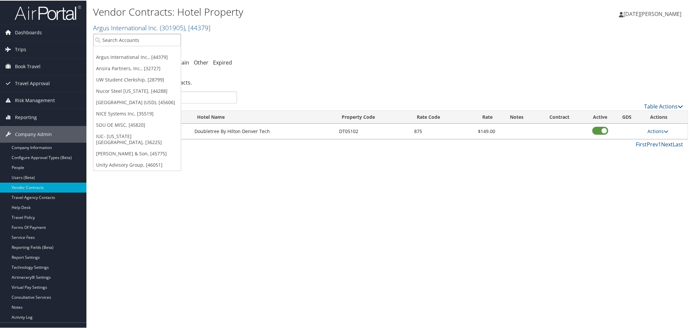
click at [186, 43] on div "Argus International Inc. Account Structure Argus International Inc. (301905) AC…" at bounding box center [390, 44] width 595 height 18
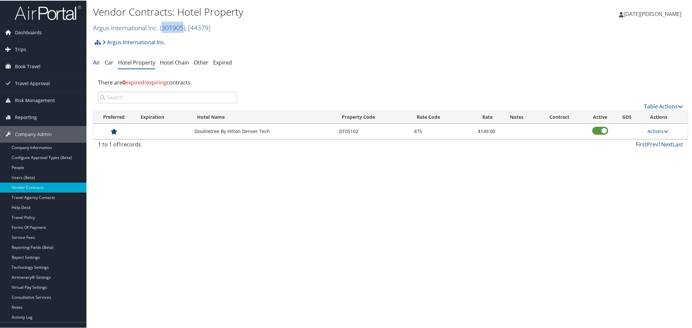
drag, startPoint x: 163, startPoint y: 27, endPoint x: 183, endPoint y: 28, distance: 19.6
click at [183, 28] on span "( 301905 )" at bounding box center [172, 27] width 25 height 9
copy span "301905"
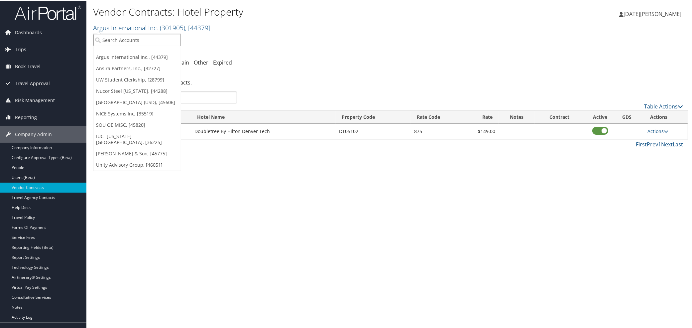
click at [134, 39] on input "search" at bounding box center [136, 39] width 87 height 12
paste input "44669"
type input "044669"
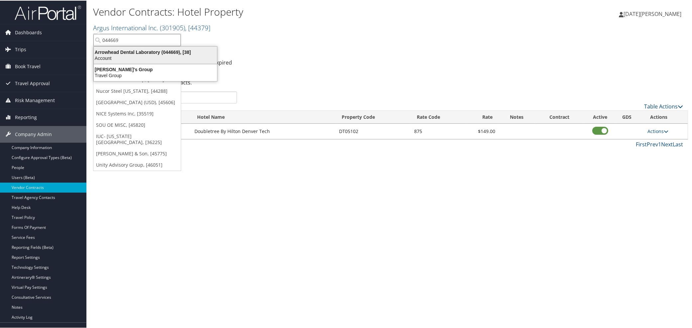
click at [139, 51] on div "Arrowhead Dental Laboratory (044669), [38]" at bounding box center [155, 52] width 131 height 6
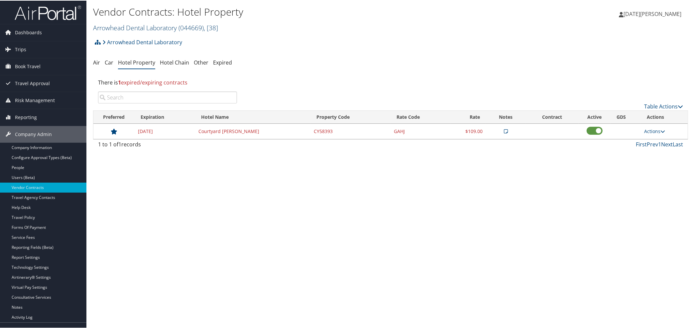
click at [151, 27] on link "Arrowhead Dental Laboratory ( 044669 ) , [ 38 ]" at bounding box center [155, 27] width 125 height 9
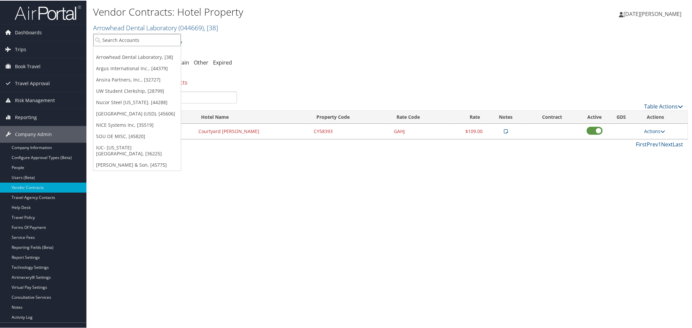
click at [151, 37] on input "search" at bounding box center [136, 39] width 87 height 12
paste input "44800"
type input "044800"
click at [114, 53] on div "Arup Laboratory (044800), [4]" at bounding box center [137, 52] width 95 height 6
